Goal: Transaction & Acquisition: Book appointment/travel/reservation

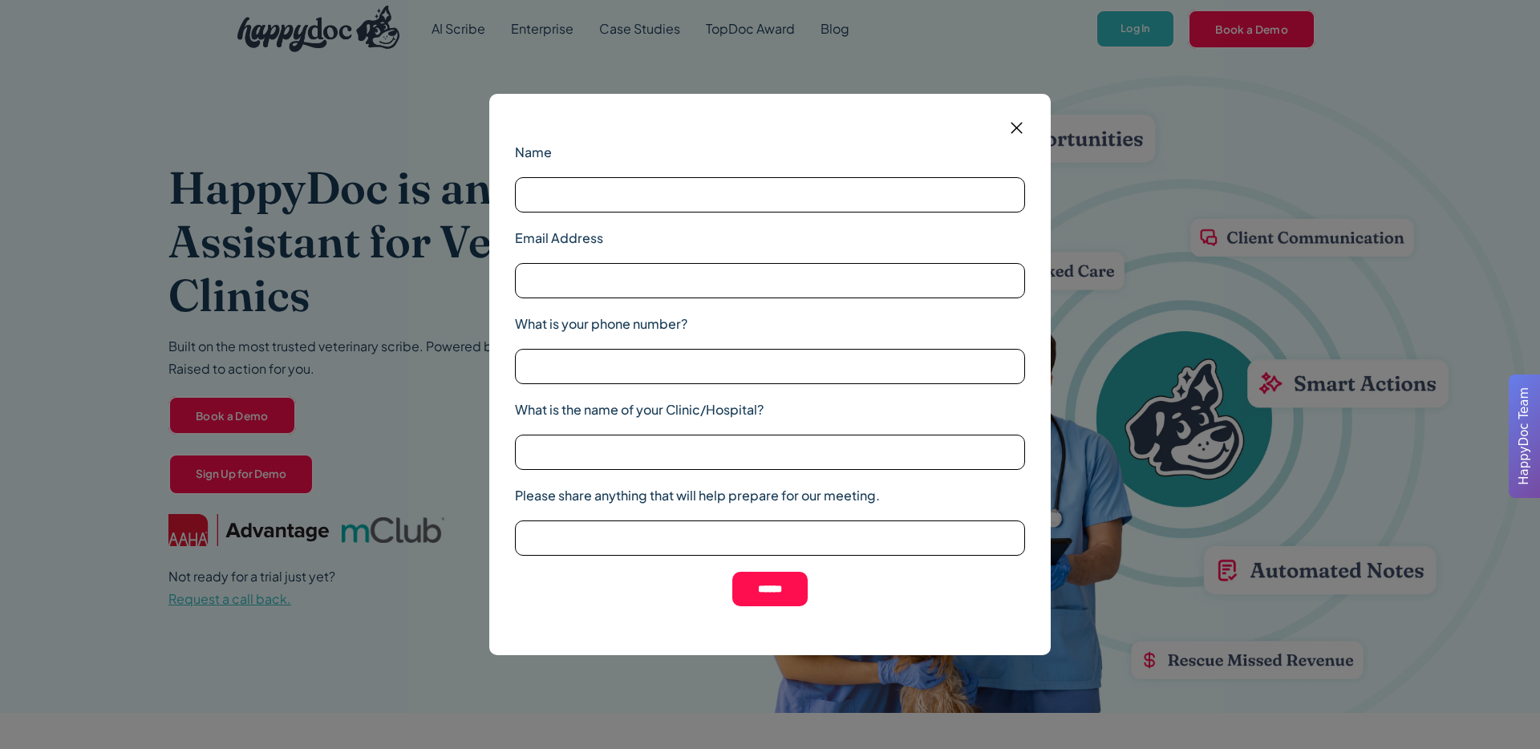
click at [322, 302] on div "Name Email Address What is your phone number? What is the name of your Clinic/H…" at bounding box center [770, 374] width 1540 height 749
click at [1014, 127] on img at bounding box center [1016, 128] width 20 height 20
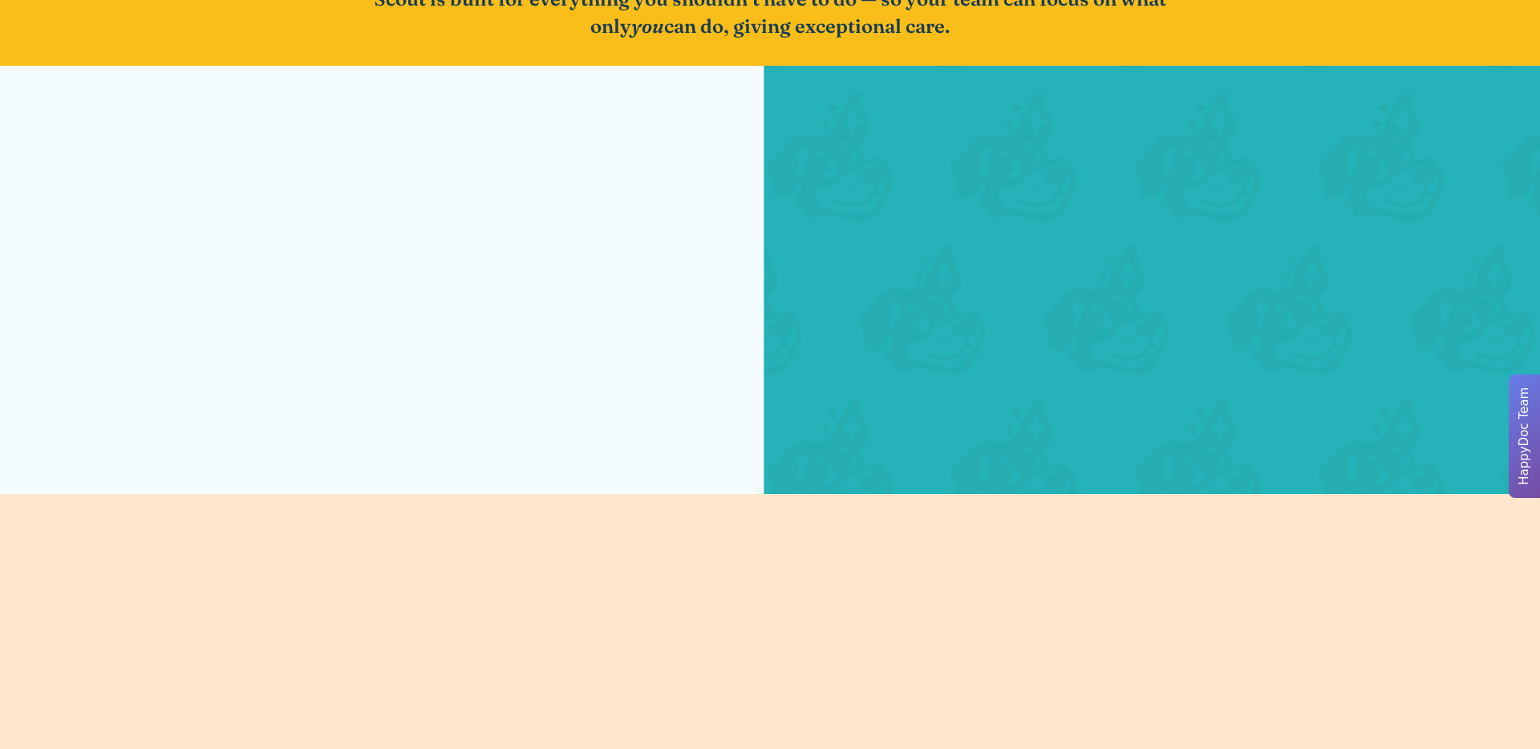
scroll to position [2868, 0]
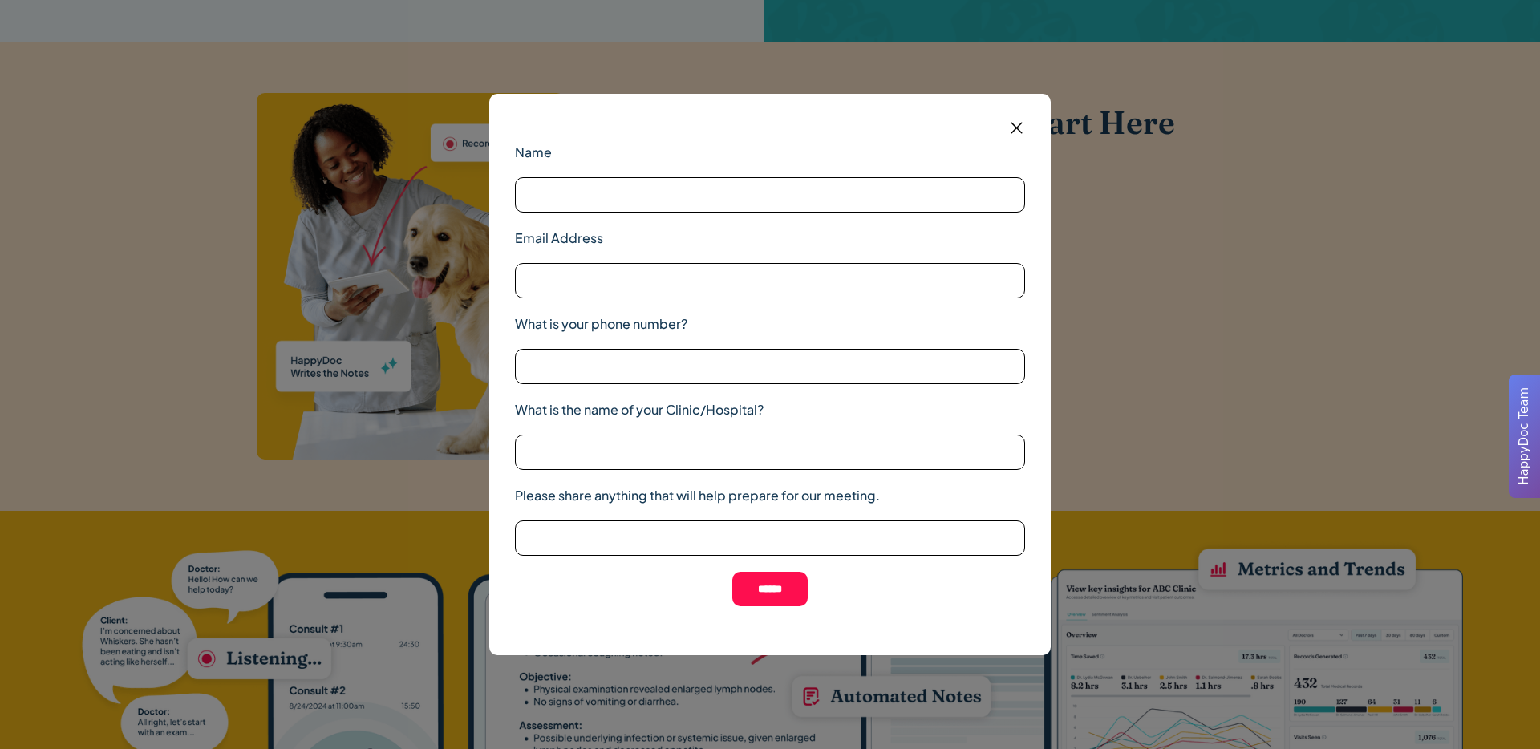
click at [1016, 122] on img at bounding box center [1016, 128] width 20 height 20
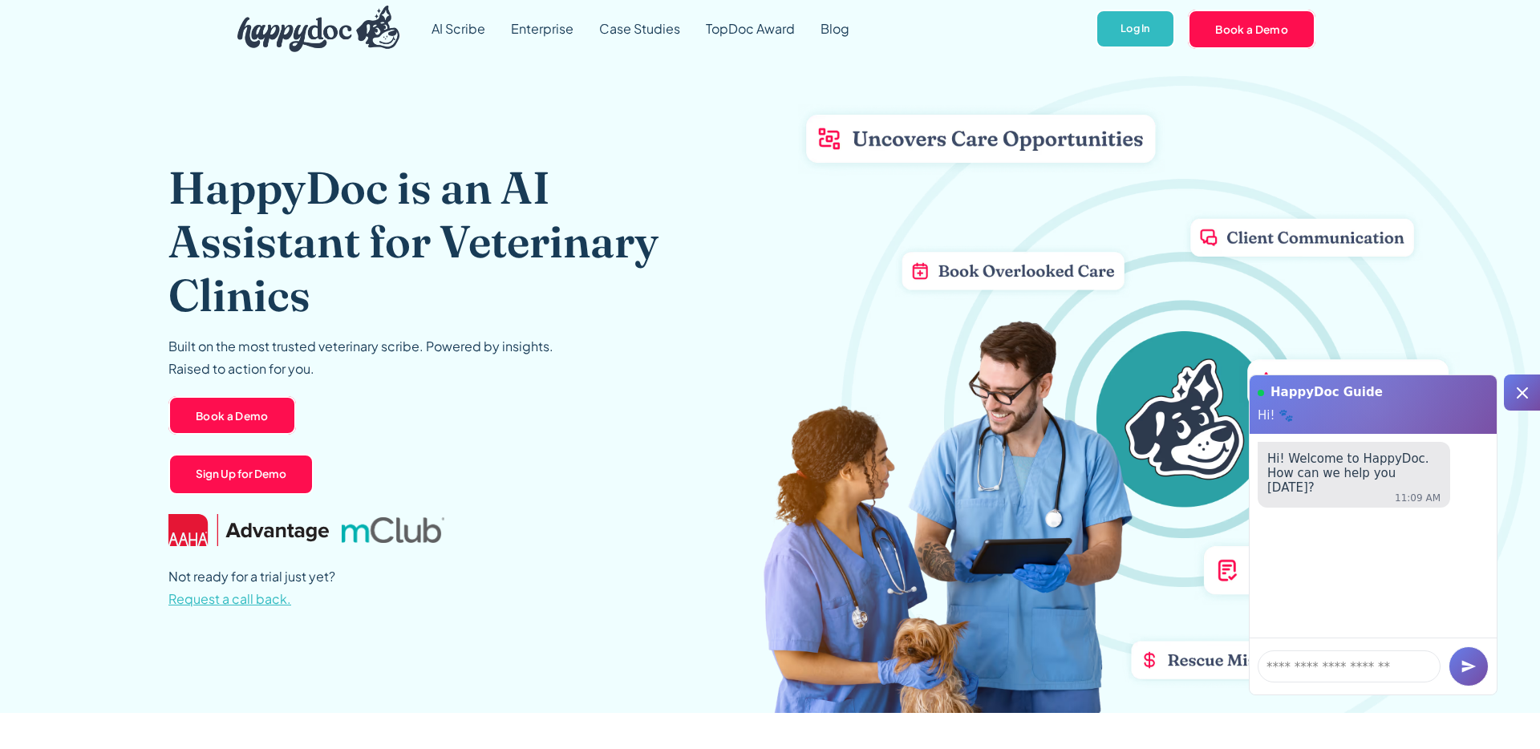
click at [559, 320] on h1 "HappyDoc is an AI Assistant for Veterinary Clinics" at bounding box center [438, 241] width 541 height 162
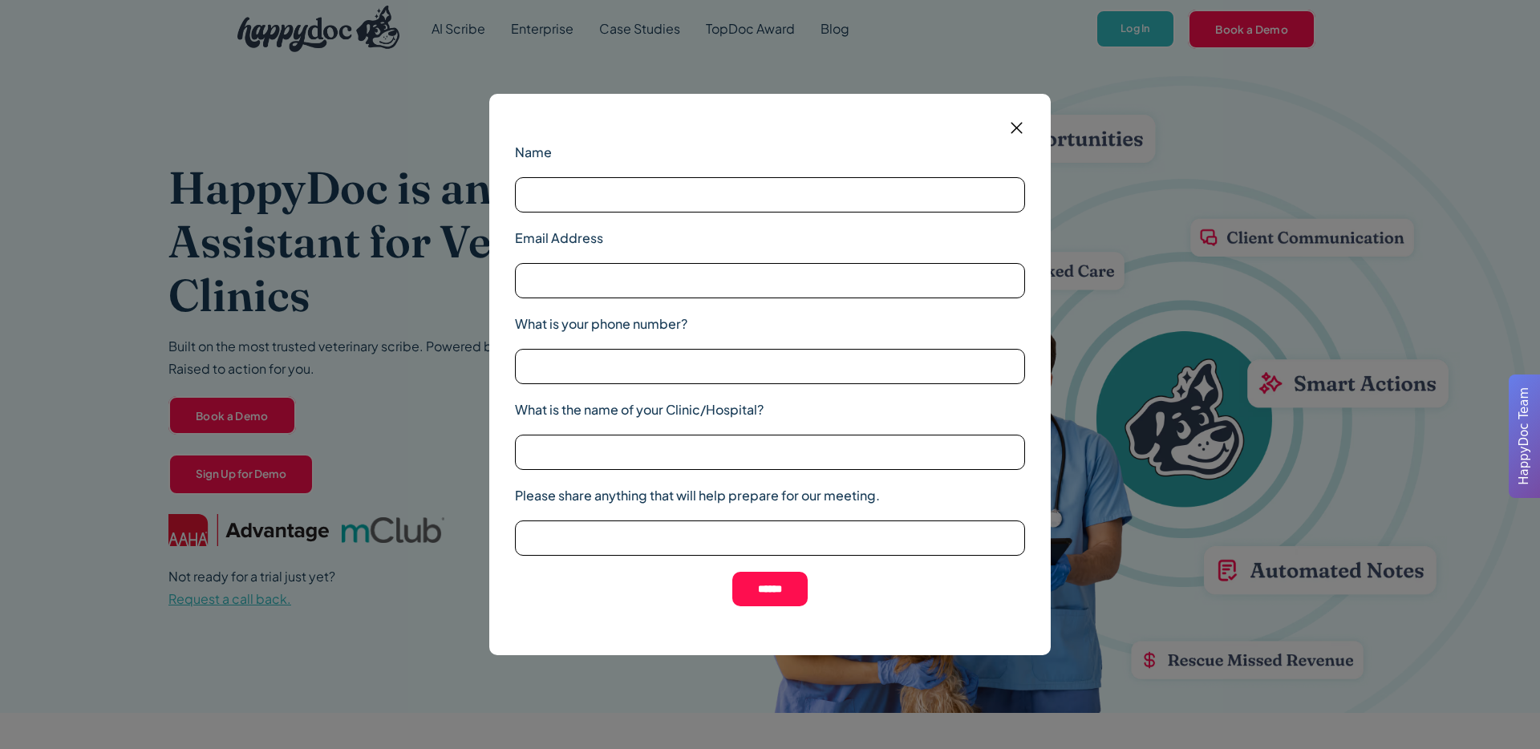
click at [1014, 127] on img at bounding box center [1016, 128] width 20 height 20
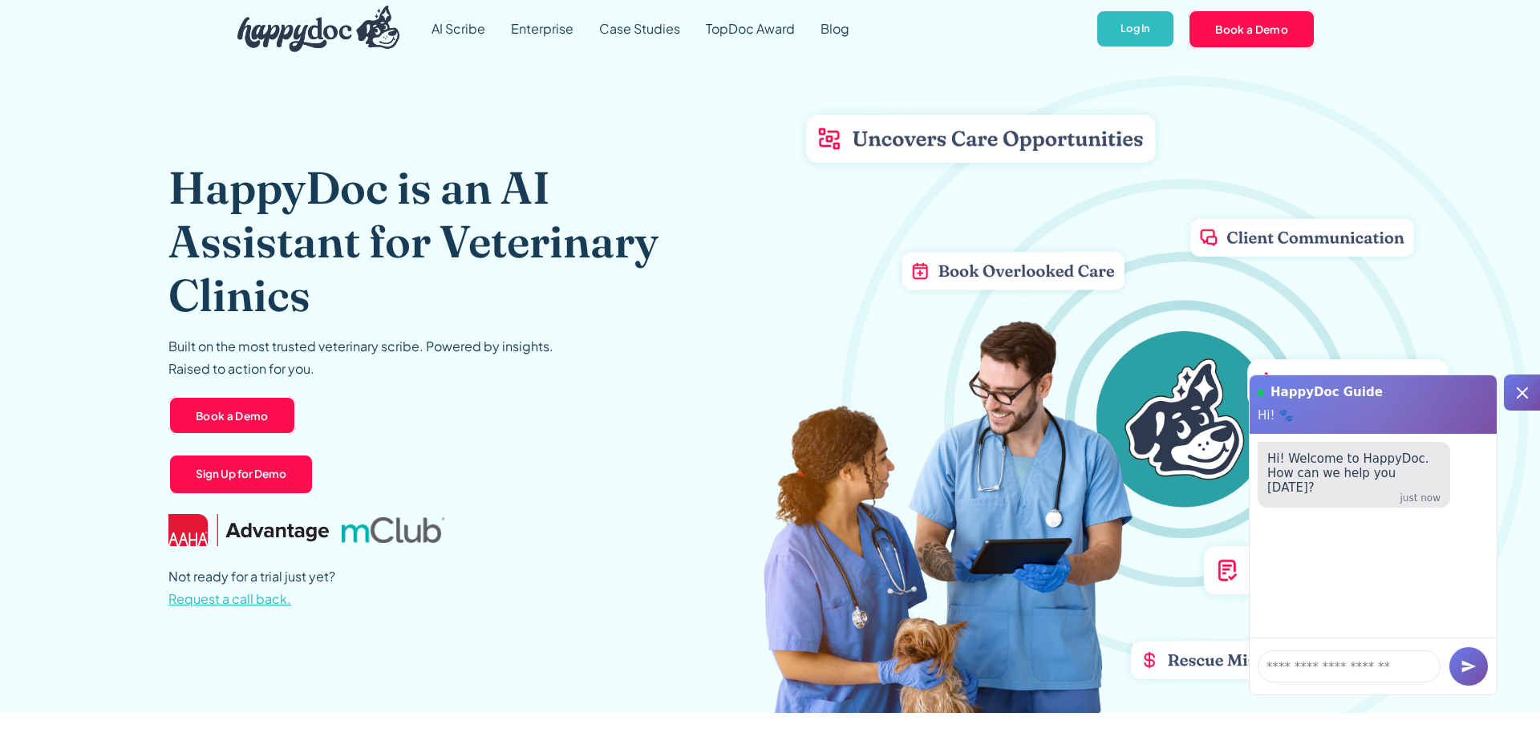
click at [1514, 396] on icon at bounding box center [1521, 392] width 19 height 19
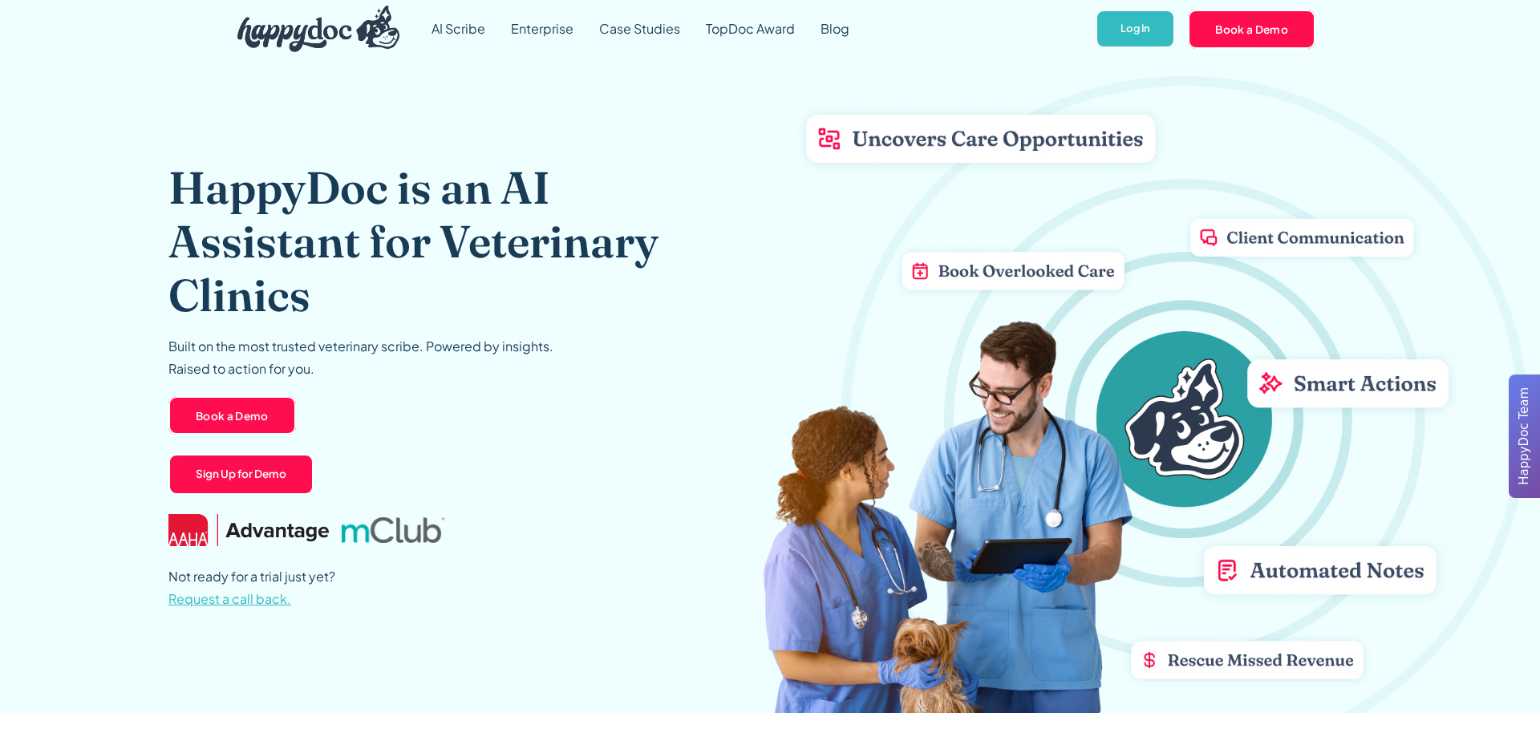
click at [253, 604] on span "Request a call back." at bounding box center [229, 598] width 123 height 17
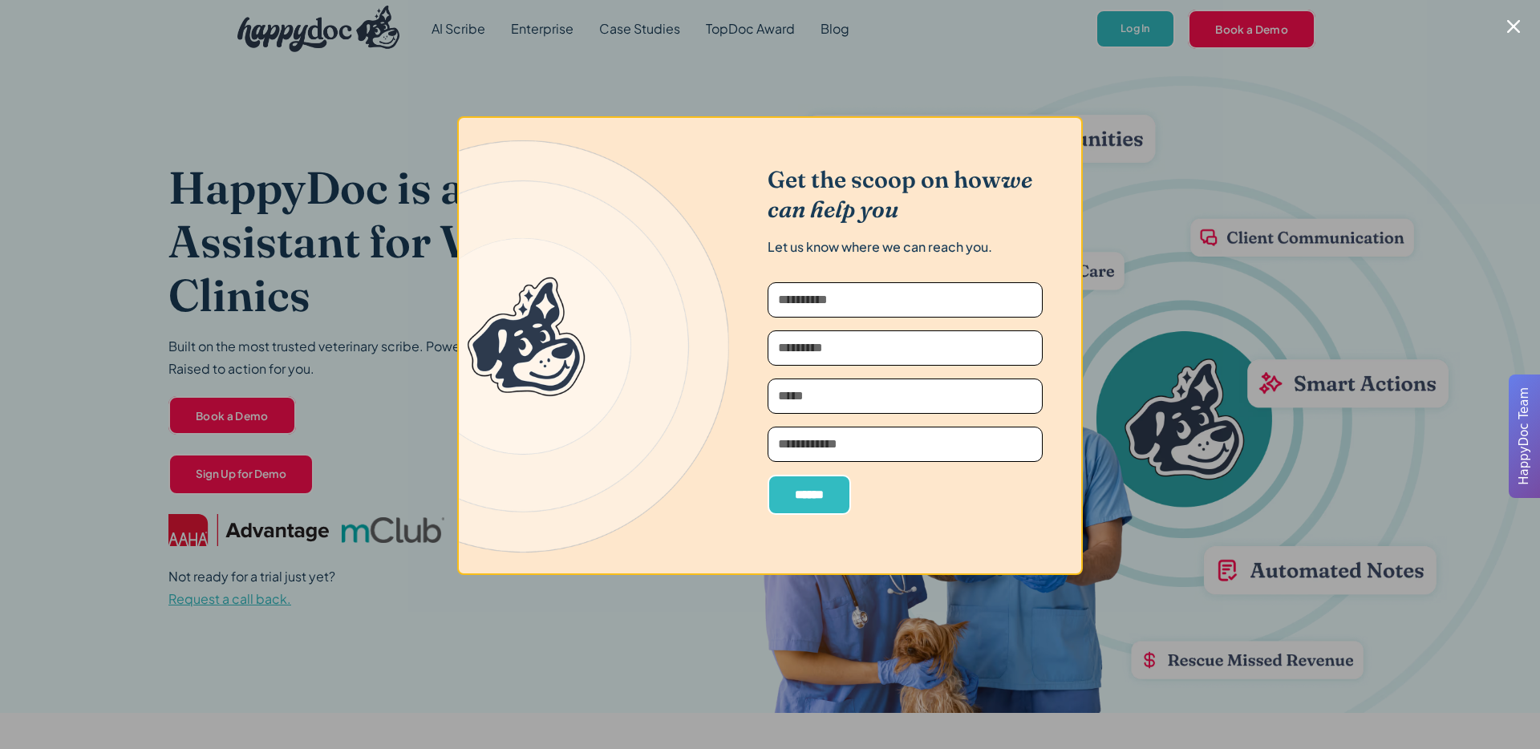
click at [271, 581] on div at bounding box center [770, 374] width 1540 height 749
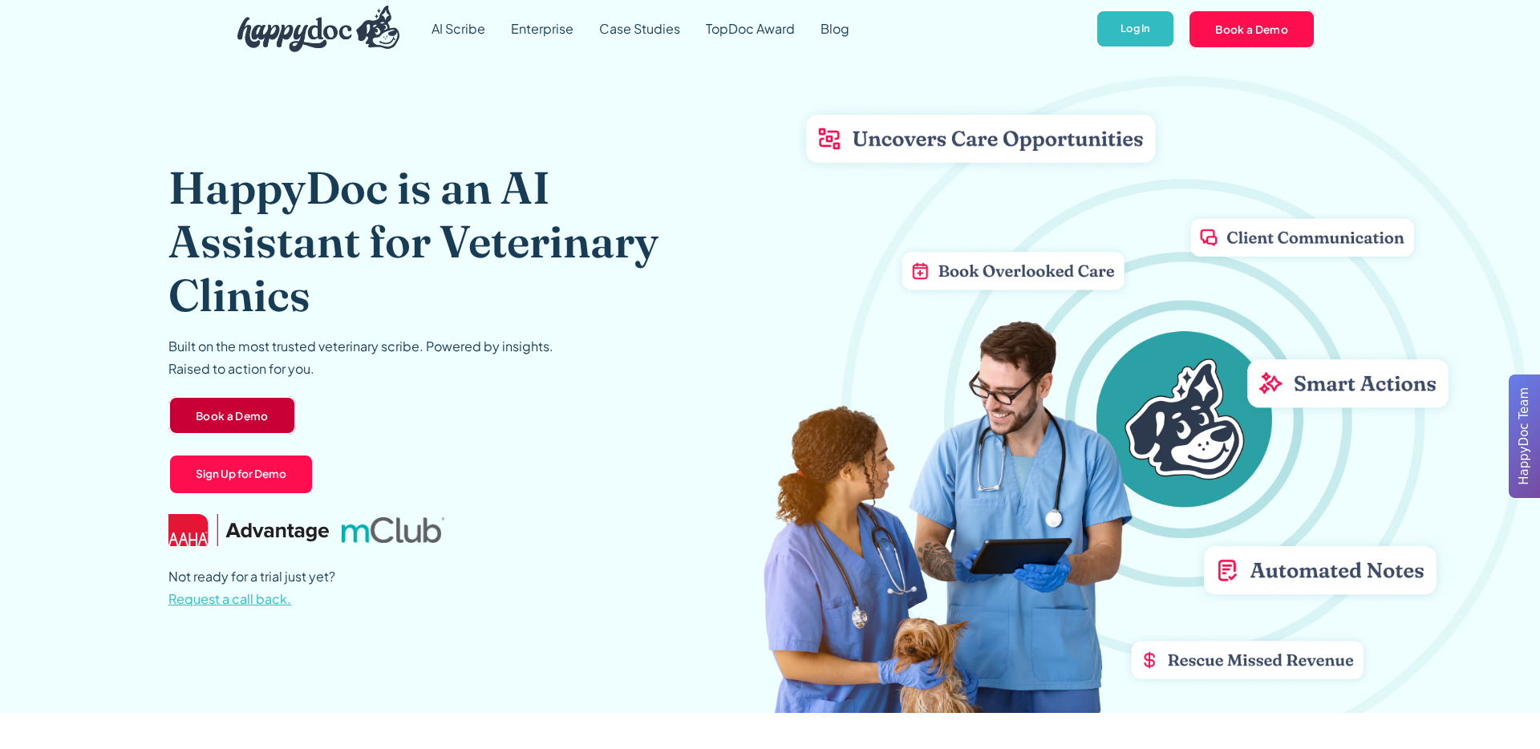
click at [262, 402] on link "Book a Demo" at bounding box center [232, 415] width 128 height 38
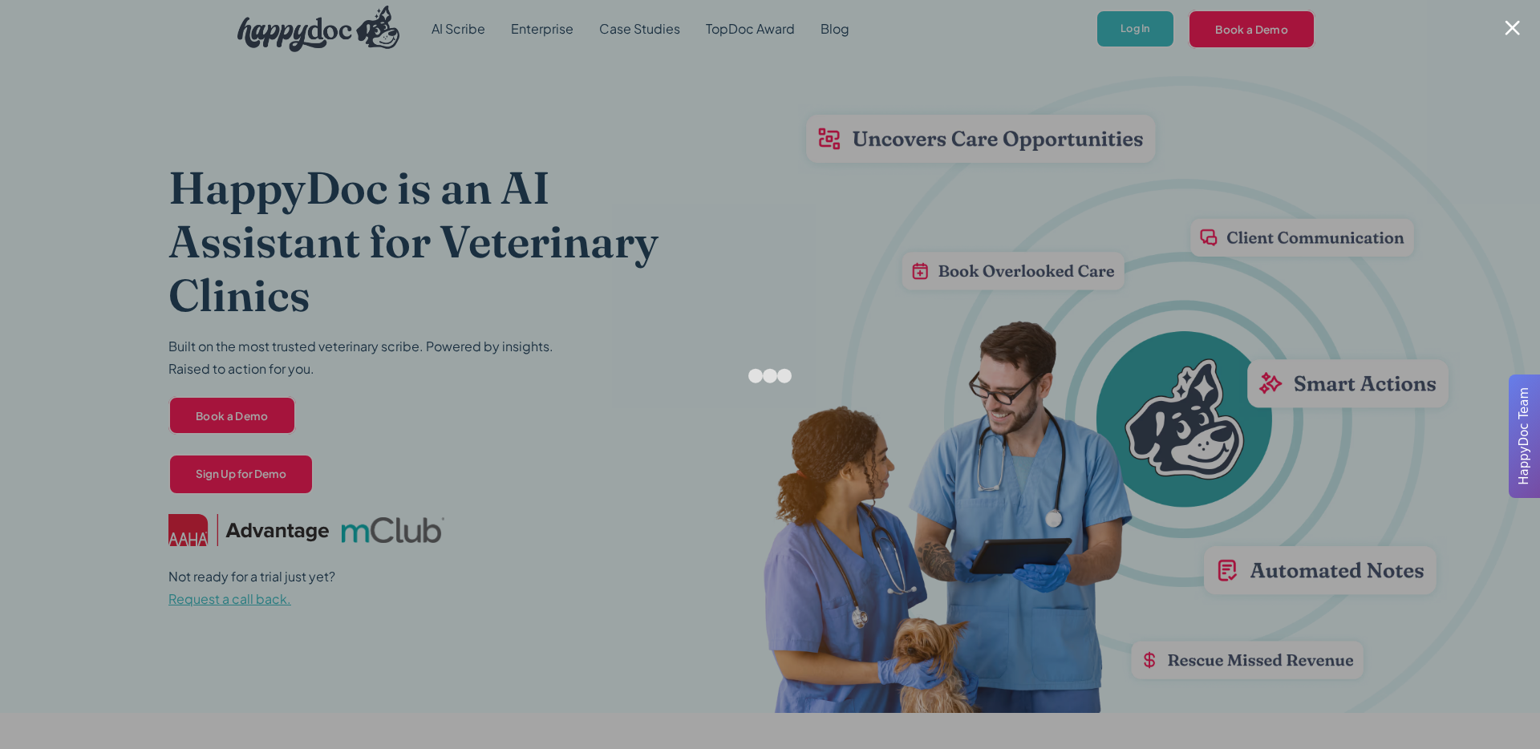
click at [345, 430] on div at bounding box center [770, 374] width 1540 height 749
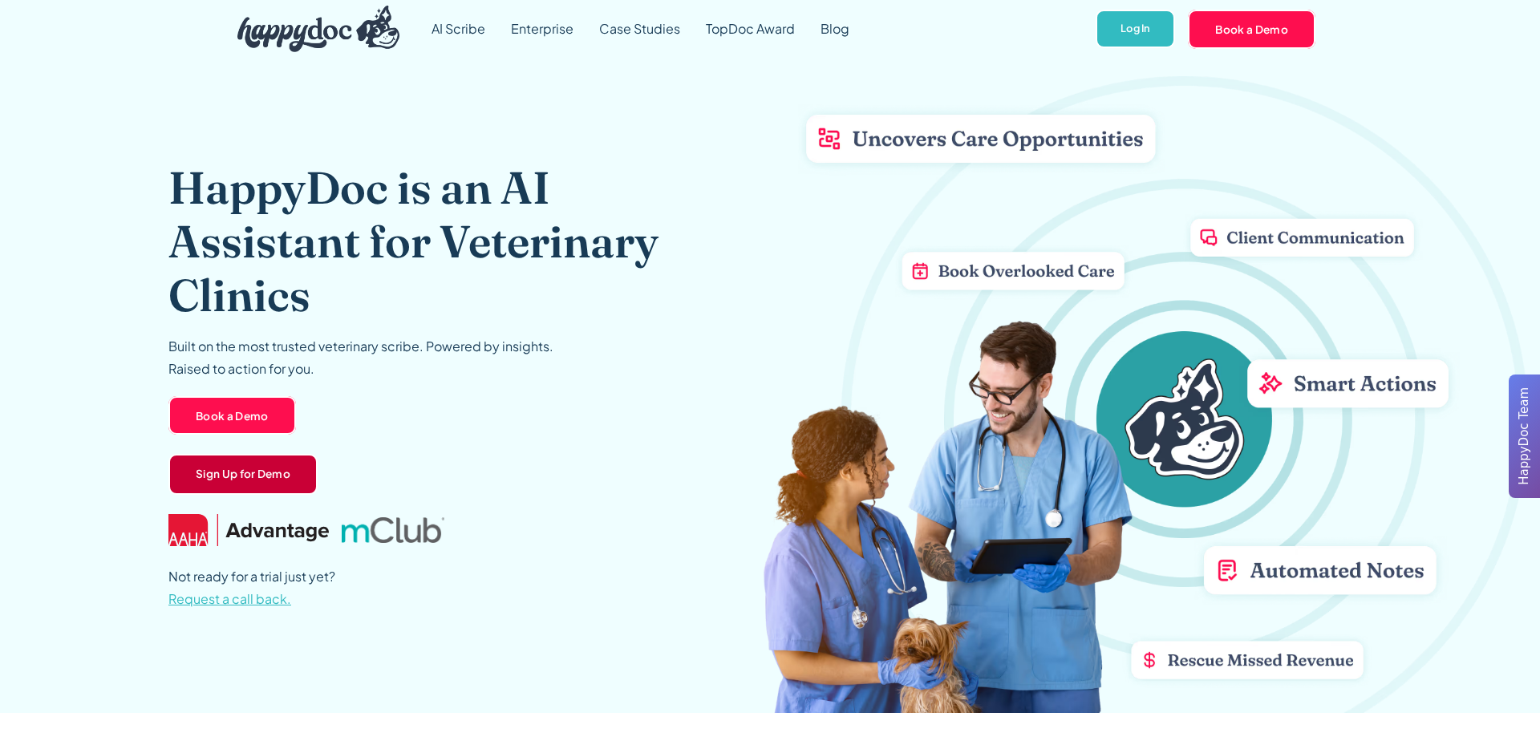
click at [299, 471] on link "Sign Up for Demo" at bounding box center [242, 475] width 149 height 42
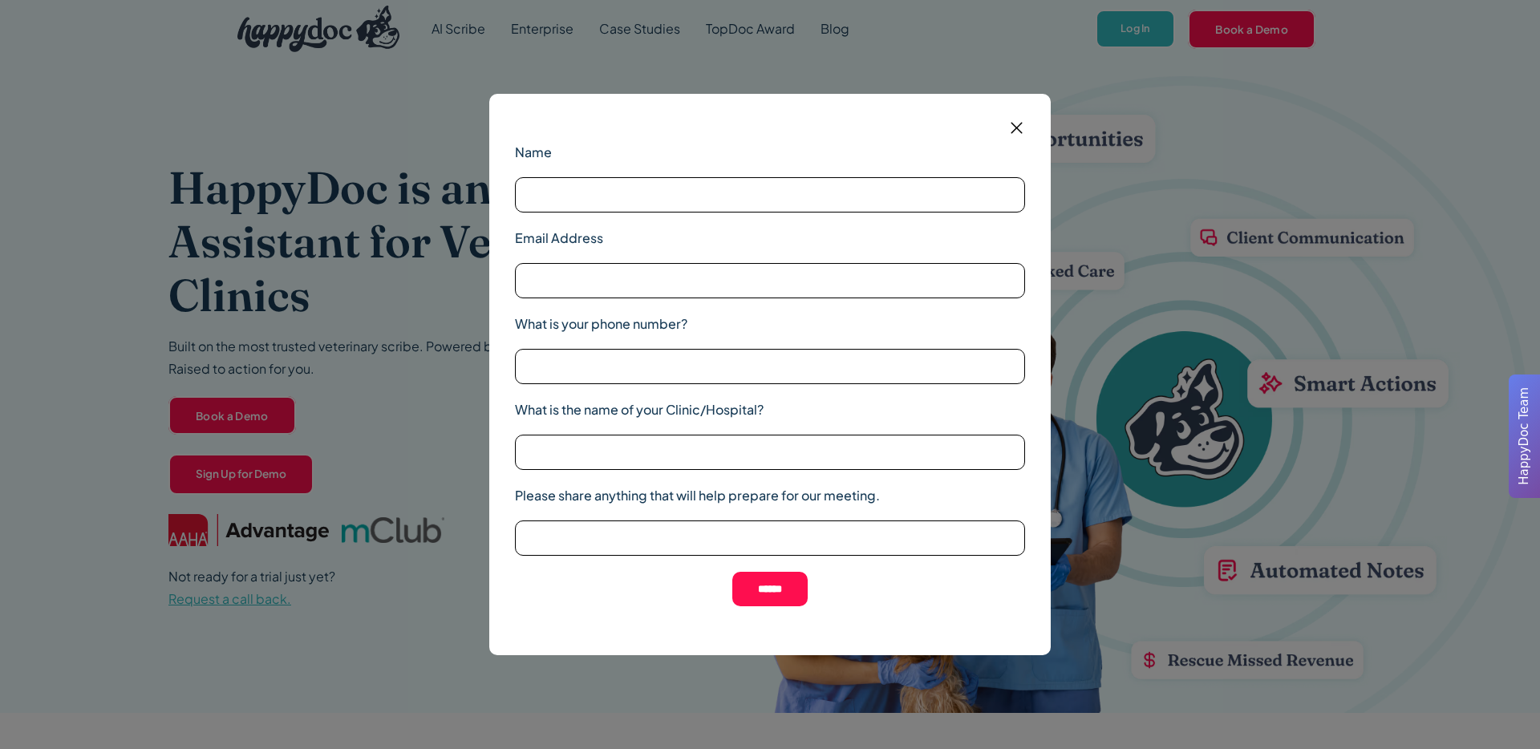
click at [314, 464] on div "Name Email Address What is your phone number? What is the name of your Clinic/H…" at bounding box center [770, 374] width 1540 height 749
click at [1020, 131] on img at bounding box center [1016, 128] width 20 height 20
